Goal: Transaction & Acquisition: Download file/media

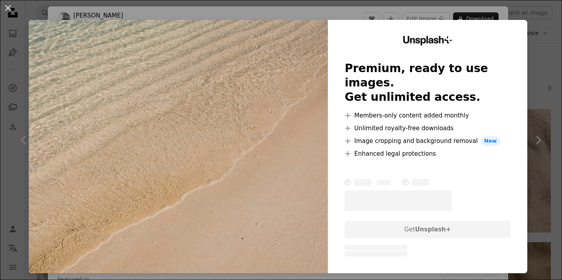
scroll to position [859, 0]
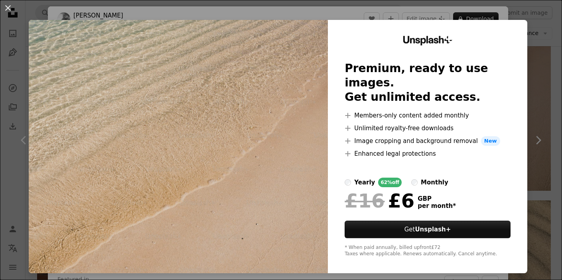
click at [544, 20] on div "An X shape Unsplash+ Premium, ready to use images. Get unlimited access. A plus…" at bounding box center [281, 140] width 562 height 280
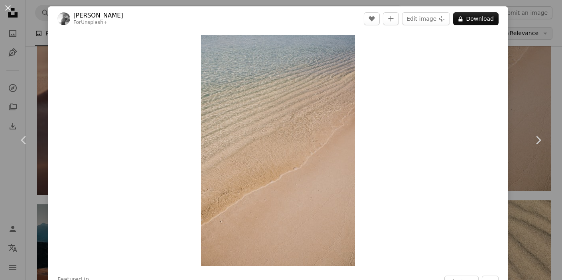
click at [531, 37] on div "An X shape Chevron left Chevron right [PERSON_NAME] For Unsplash+ A heart A plu…" at bounding box center [281, 140] width 562 height 280
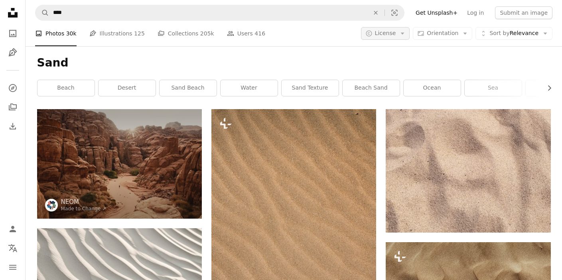
click at [406, 30] on icon "Arrow down" at bounding box center [402, 33] width 7 height 7
click at [396, 102] on link "Free" at bounding box center [401, 97] width 65 height 14
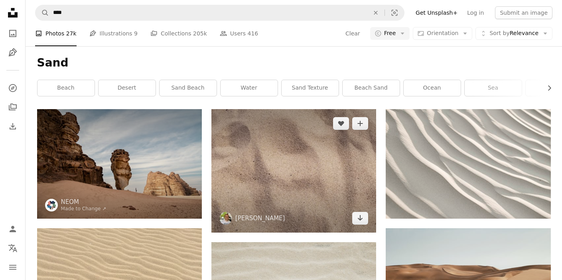
click at [269, 141] on img at bounding box center [293, 171] width 165 height 124
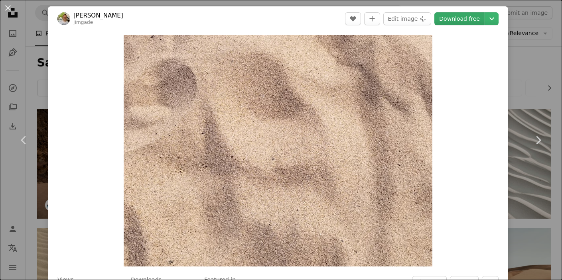
click at [464, 21] on link "Download free" at bounding box center [459, 18] width 50 height 13
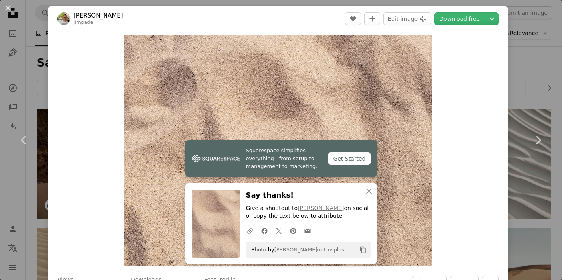
click at [525, 67] on div "An X shape Chevron left Chevron right Squarespace simplifies everything—from se…" at bounding box center [281, 140] width 562 height 280
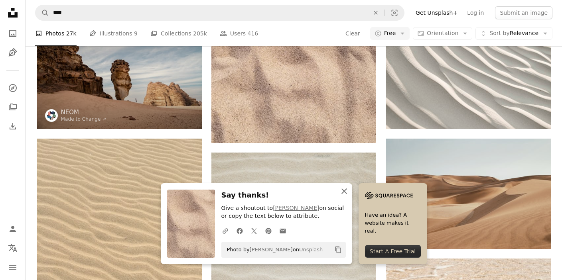
click at [341, 187] on icon "An X shape" at bounding box center [344, 192] width 10 height 10
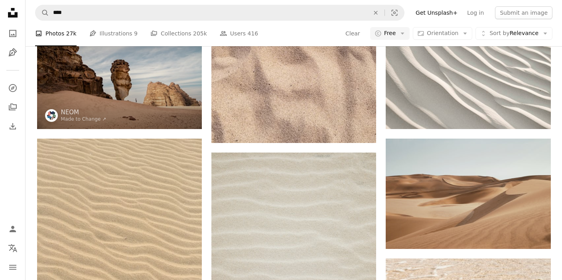
scroll to position [256, 0]
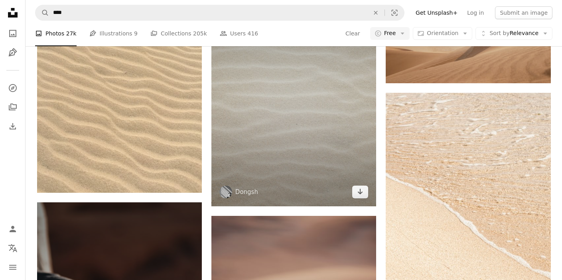
click at [336, 146] on img at bounding box center [293, 97] width 165 height 220
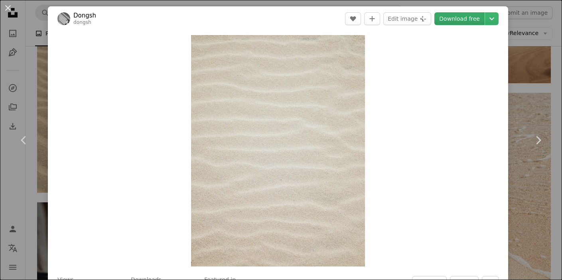
click at [463, 17] on link "Download free" at bounding box center [459, 18] width 50 height 13
